Goal: Use online tool/utility: Utilize a website feature to perform a specific function

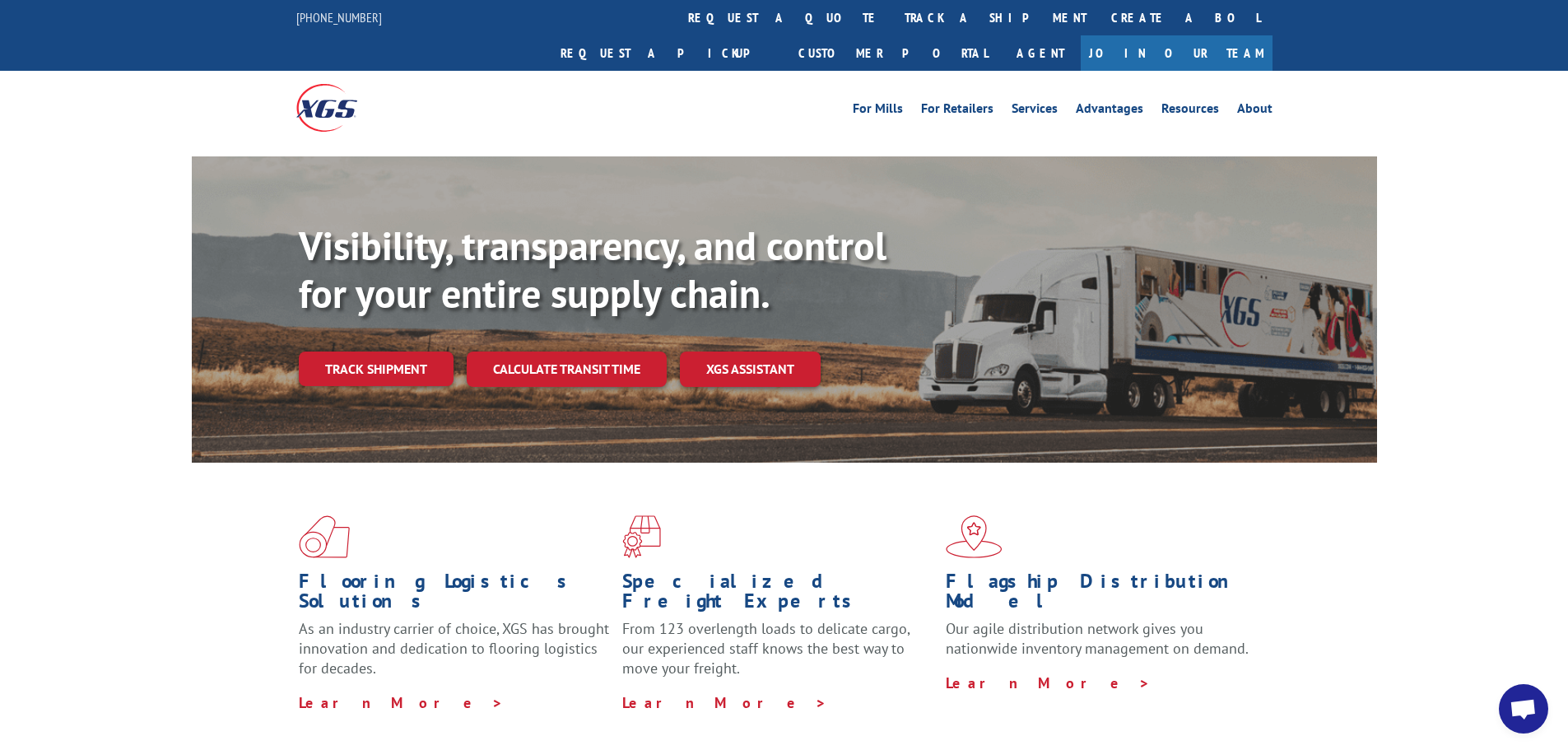
click at [527, 352] on link "Calculate transit time" at bounding box center [566, 370] width 200 height 35
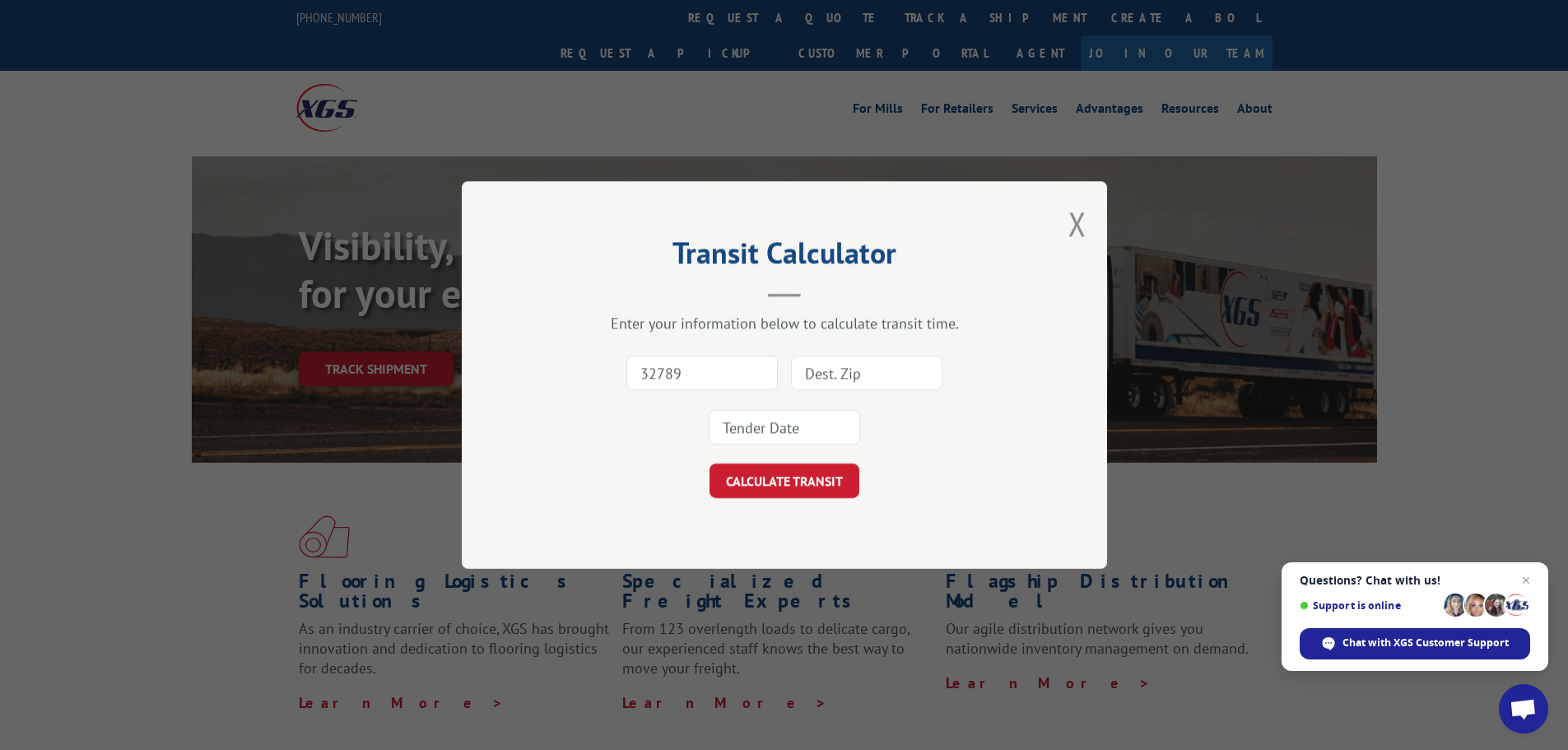
type input "32789"
click at [833, 363] on input at bounding box center [866, 373] width 152 height 34
paste input "90044"
type input "90044"
click at [815, 421] on input at bounding box center [784, 426] width 152 height 34
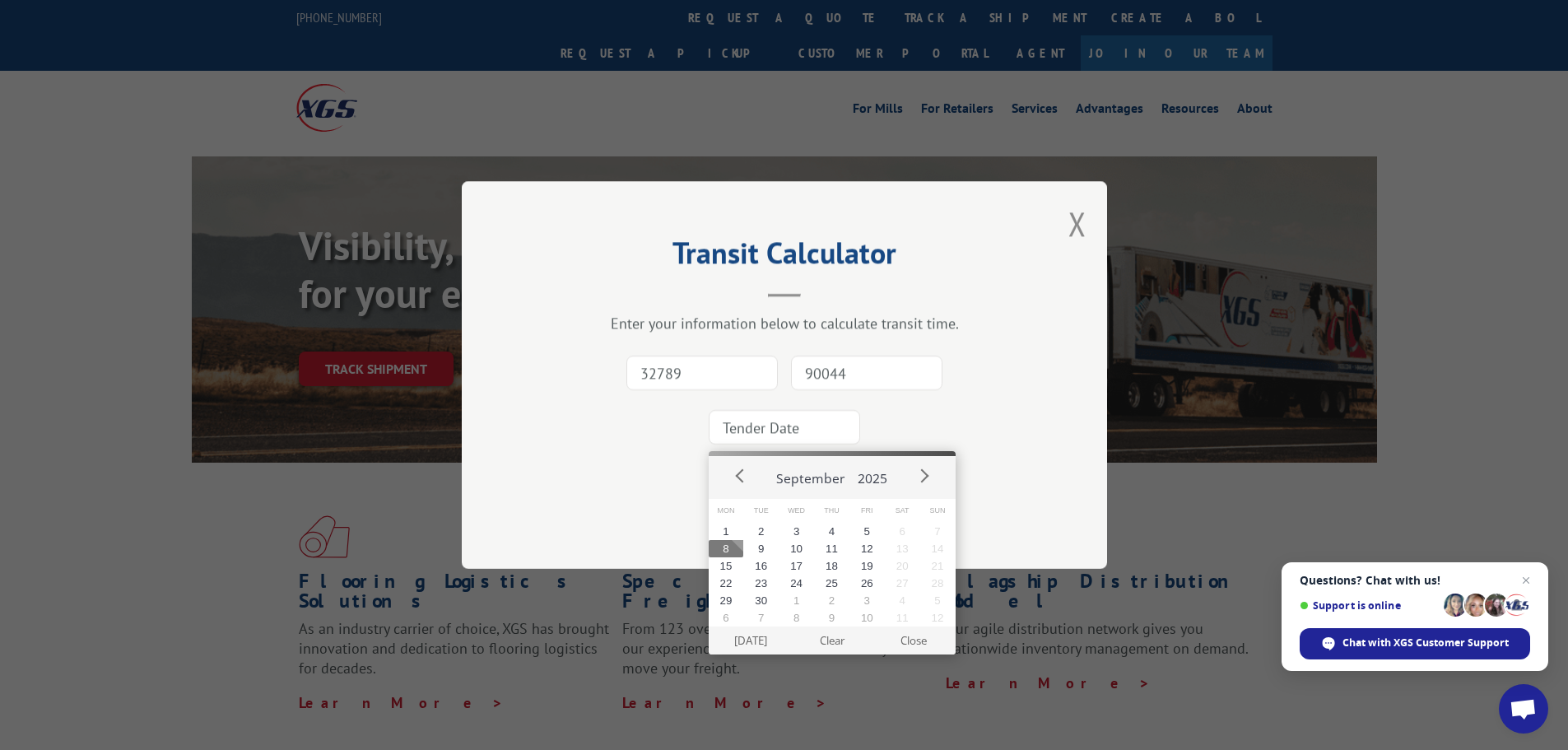
click at [726, 543] on button "8" at bounding box center [726, 549] width 35 height 18
type input "[DATE]"
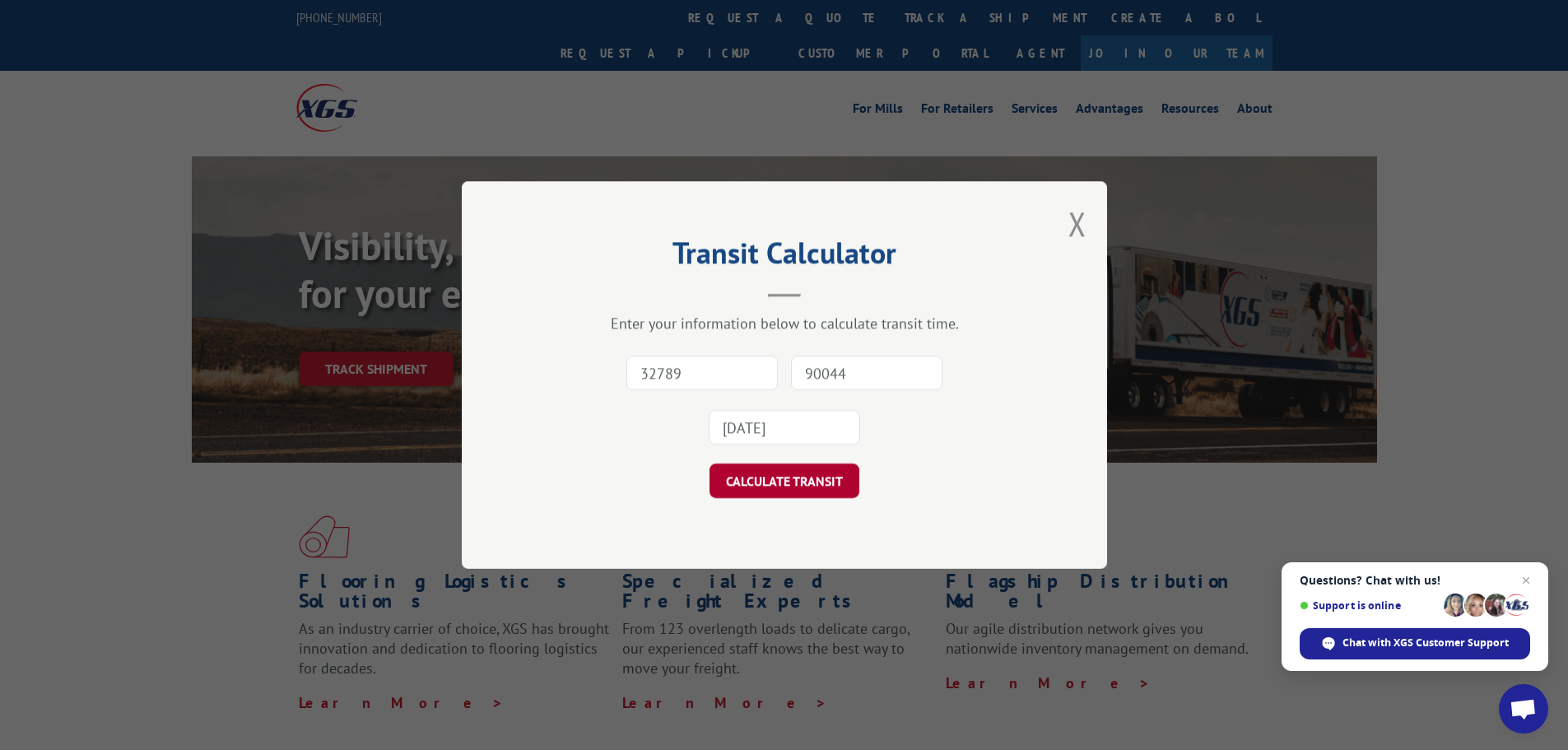
click at [755, 486] on button "CALCULATE TRANSIT" at bounding box center [784, 480] width 150 height 34
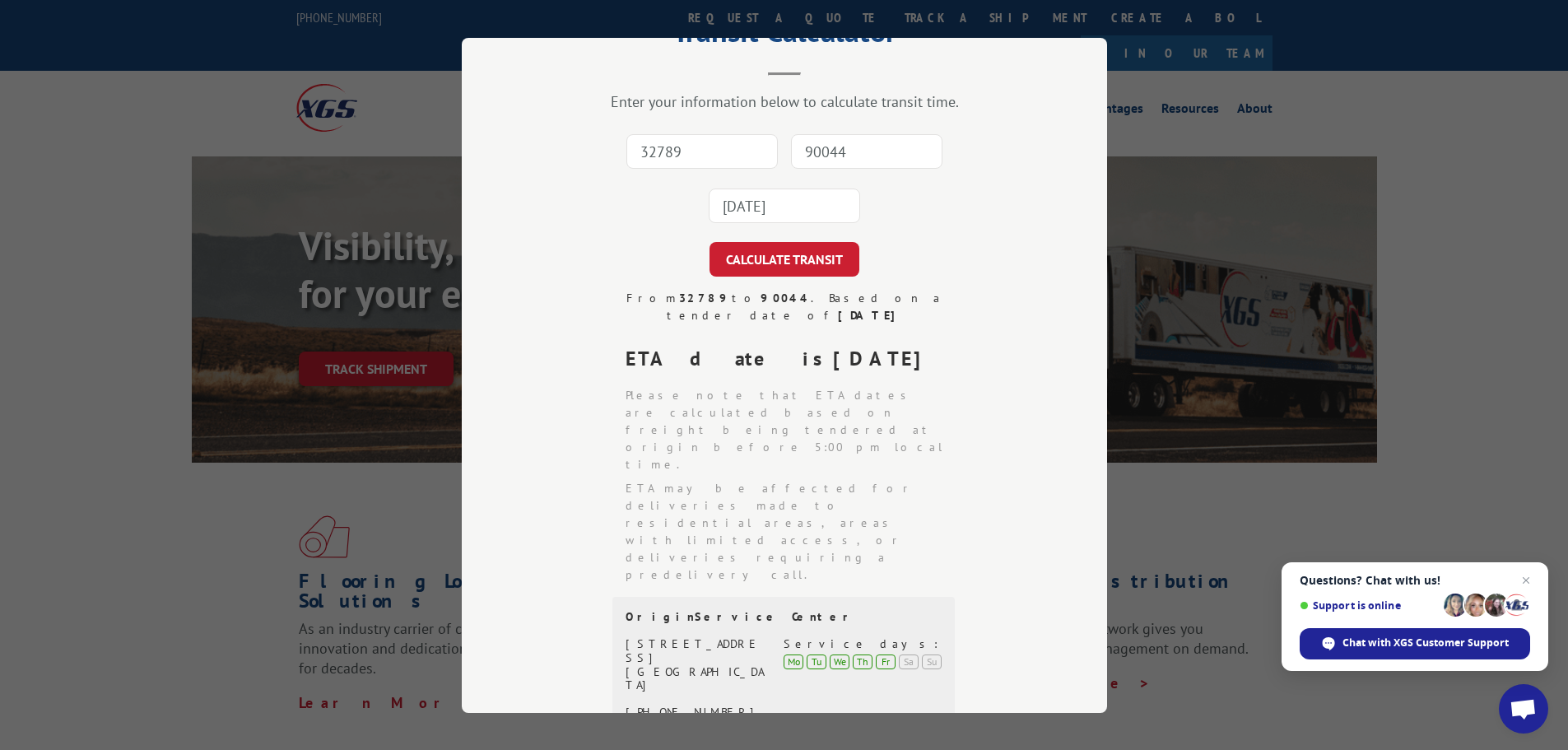
scroll to position [82, 0]
